Goal: Task Accomplishment & Management: Manage account settings

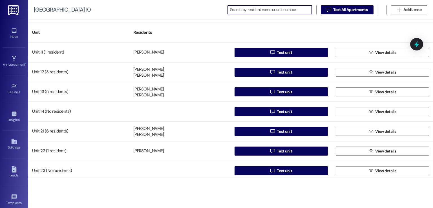
scroll to position [23, 0]
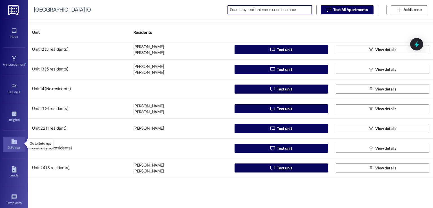
click at [11, 145] on div "Buildings" at bounding box center [14, 148] width 28 height 6
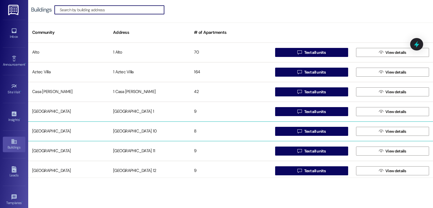
click at [147, 130] on div "[GEOGRAPHIC_DATA] 10" at bounding box center [149, 131] width 81 height 11
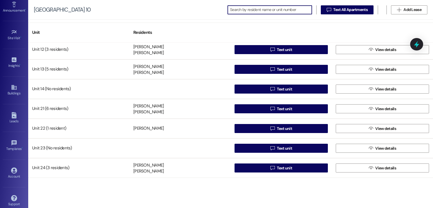
scroll to position [59, 0]
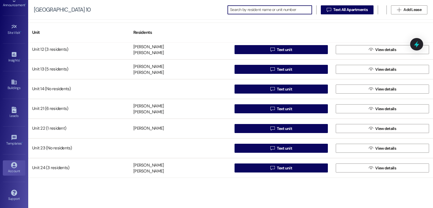
click at [13, 168] on div "Account" at bounding box center [14, 171] width 28 height 6
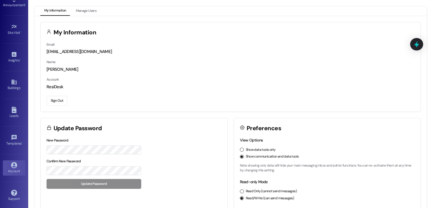
click at [57, 98] on button "Sign Out" at bounding box center [56, 101] width 21 height 10
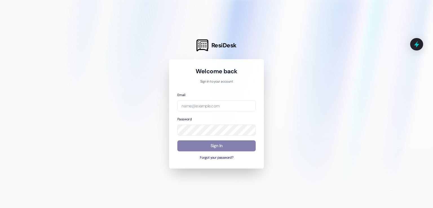
type input "[EMAIL_ADDRESS][DOMAIN_NAME]"
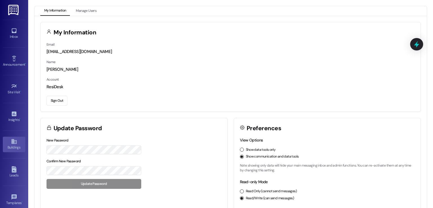
click at [11, 143] on icon at bounding box center [14, 141] width 6 height 6
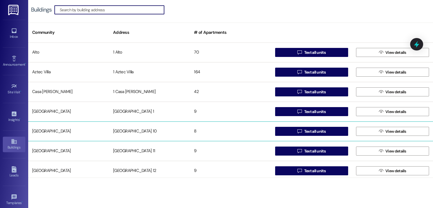
click at [129, 128] on div "[GEOGRAPHIC_DATA] 10" at bounding box center [149, 131] width 81 height 11
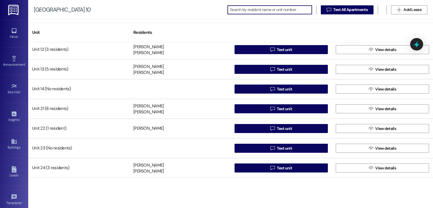
scroll to position [59, 0]
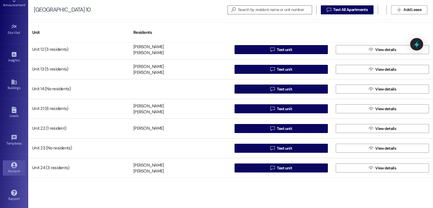
click at [10, 168] on div "Account" at bounding box center [14, 171] width 28 height 6
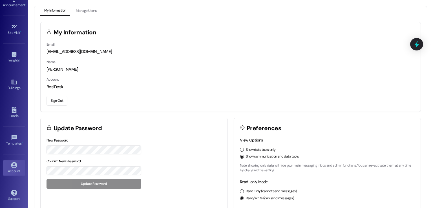
click at [51, 99] on button "Sign Out" at bounding box center [56, 101] width 21 height 10
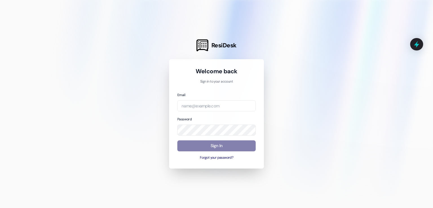
type input "[EMAIL_ADDRESS][DOMAIN_NAME]"
